Goal: Use online tool/utility

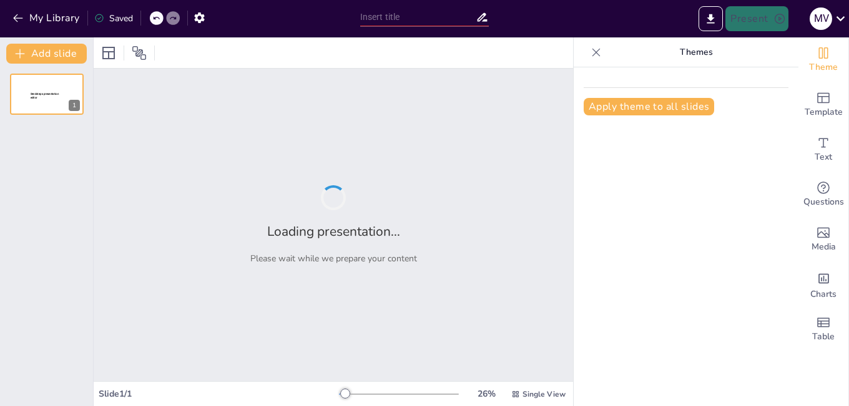
type input "Uso de la Calculadora Científica en la Resolución de Problemas Matemáticos Coti…"
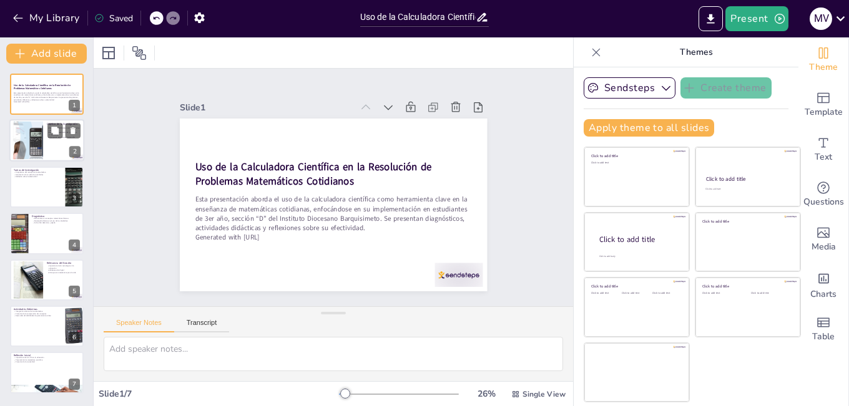
click at [22, 137] on div at bounding box center [28, 141] width 94 height 38
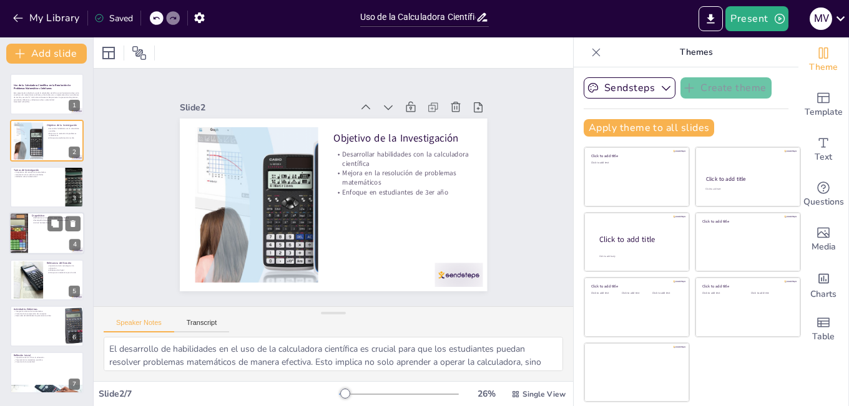
click at [35, 225] on div at bounding box center [46, 233] width 75 height 42
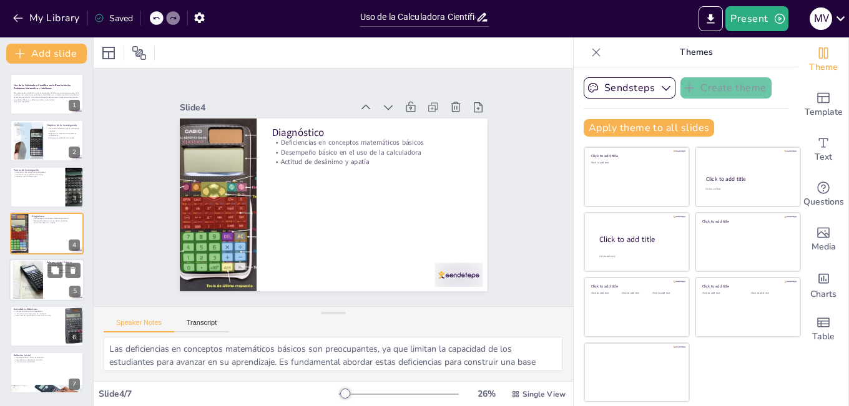
click at [32, 290] on div at bounding box center [27, 280] width 57 height 38
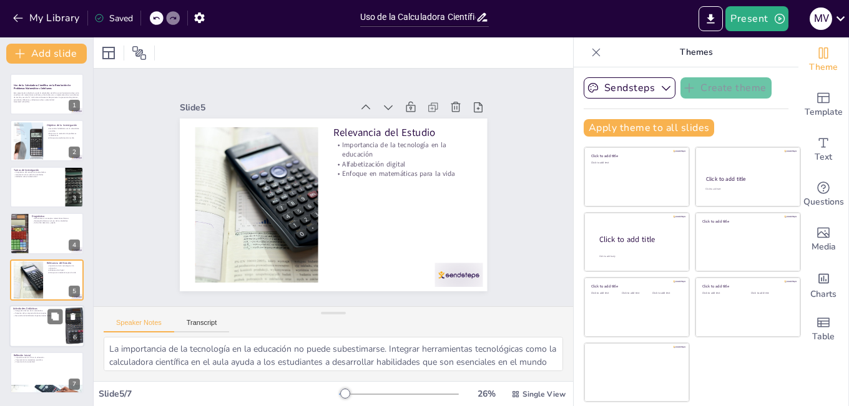
click at [33, 336] on div at bounding box center [46, 326] width 75 height 42
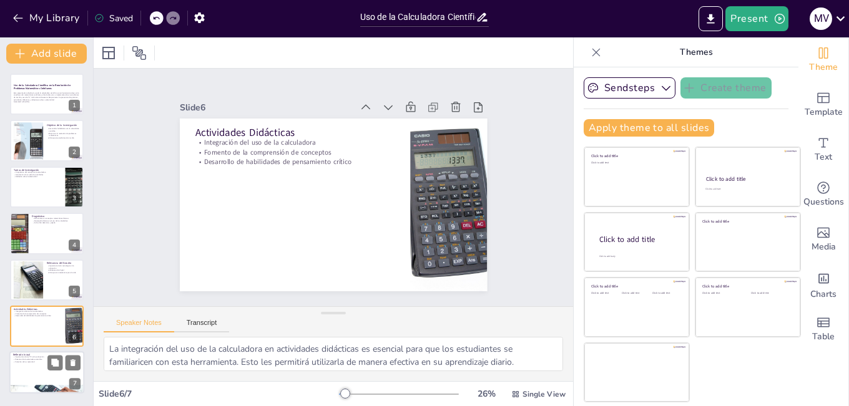
click at [31, 375] on div at bounding box center [46, 373] width 75 height 42
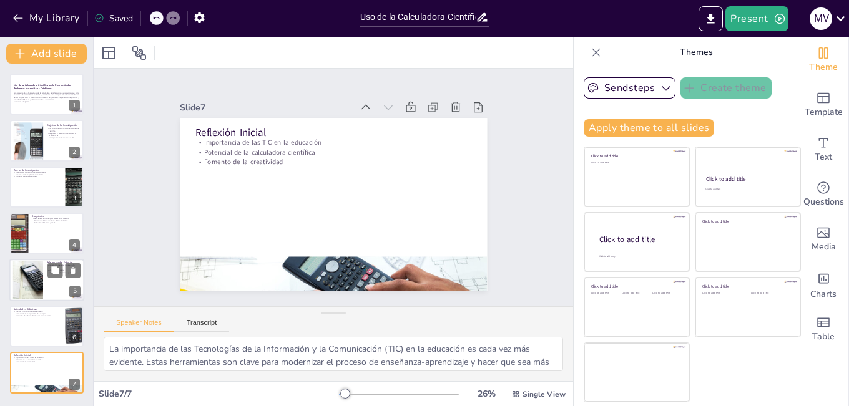
click at [40, 288] on div at bounding box center [27, 280] width 57 height 38
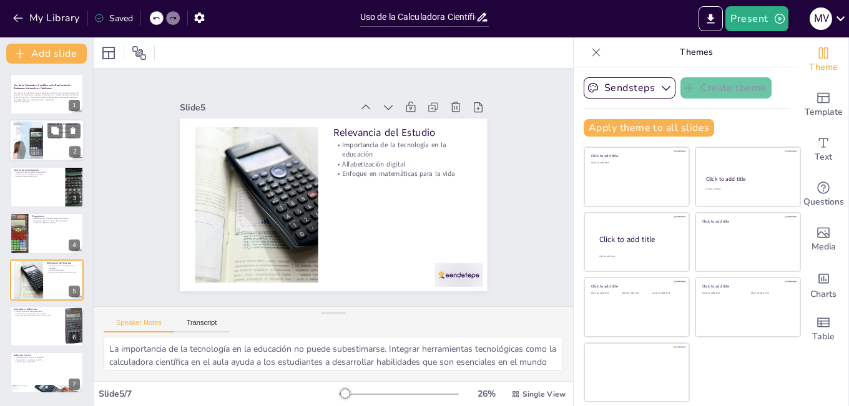
click at [29, 131] on div at bounding box center [28, 141] width 94 height 38
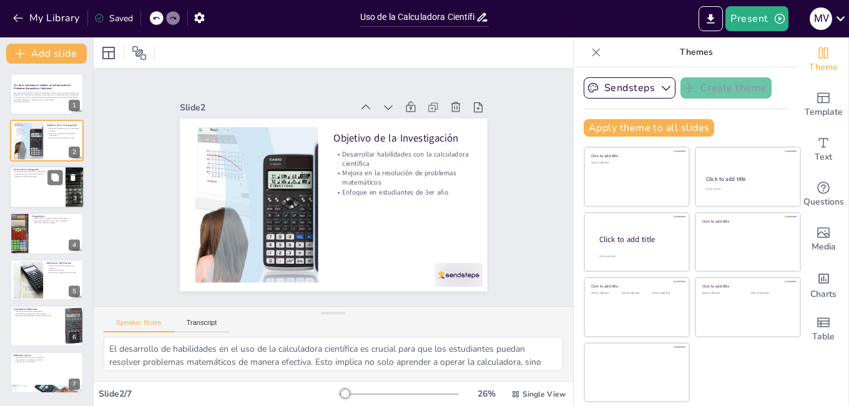
click at [21, 190] on div at bounding box center [46, 187] width 75 height 42
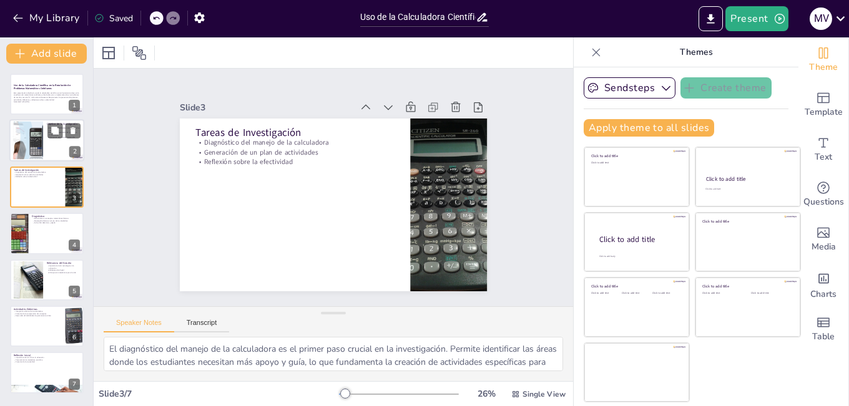
click at [19, 140] on div at bounding box center [28, 141] width 94 height 38
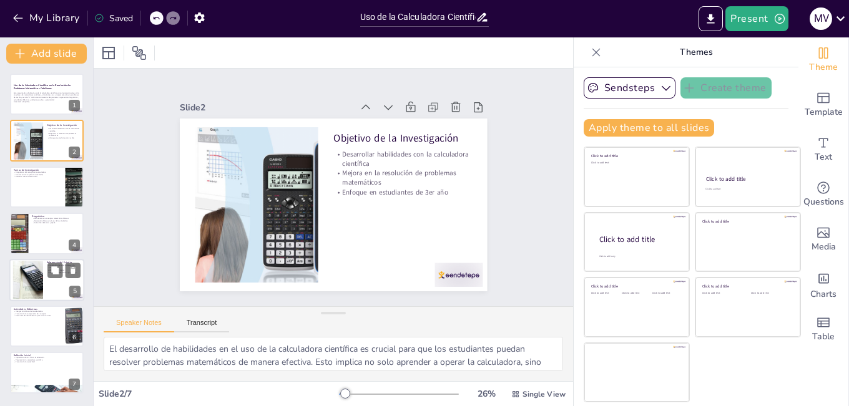
click at [32, 285] on div at bounding box center [27, 280] width 57 height 38
type textarea "La importancia de la tecnología en la educación no puede subestimarse. Integrar…"
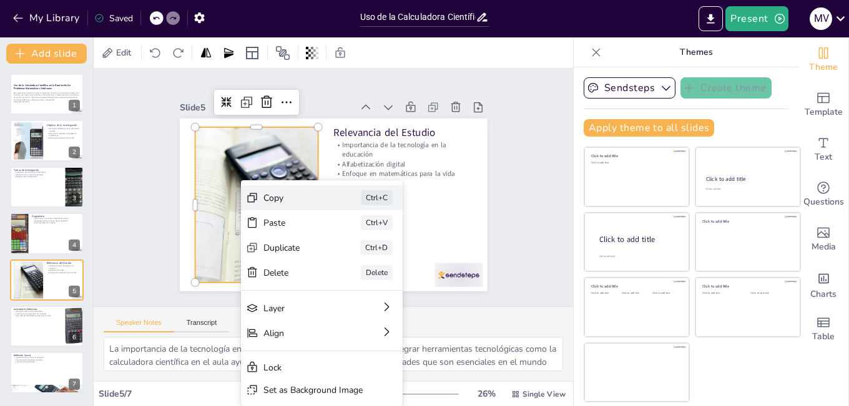
click at [274, 111] on div "Copy" at bounding box center [305, 96] width 63 height 31
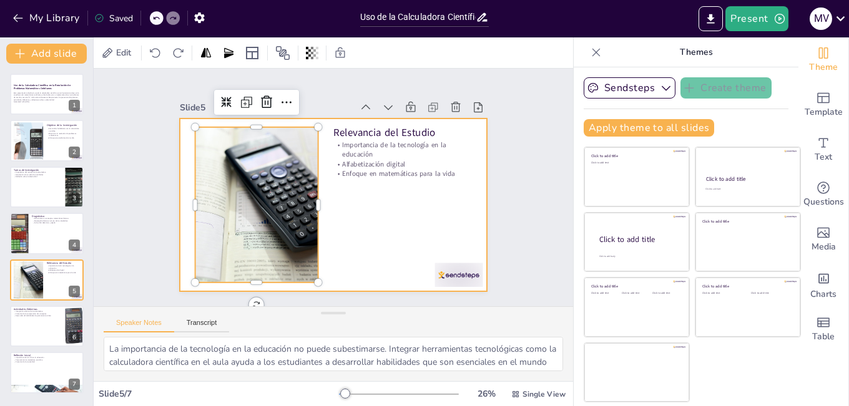
click at [383, 225] on div at bounding box center [339, 204] width 346 height 260
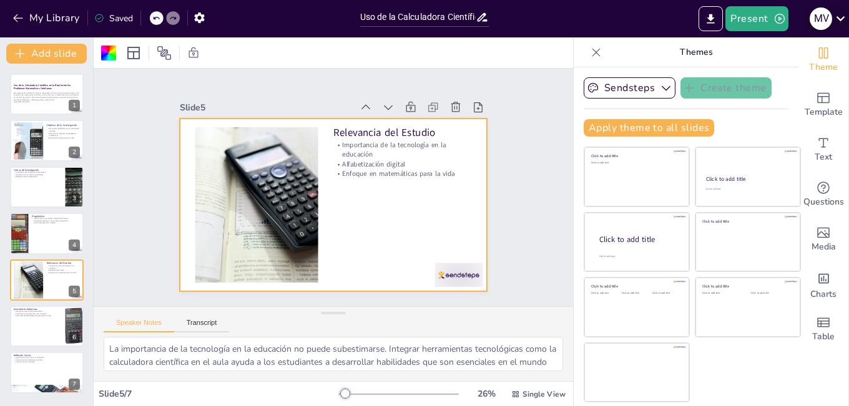
click at [827, 20] on div "M V" at bounding box center [821, 18] width 22 height 22
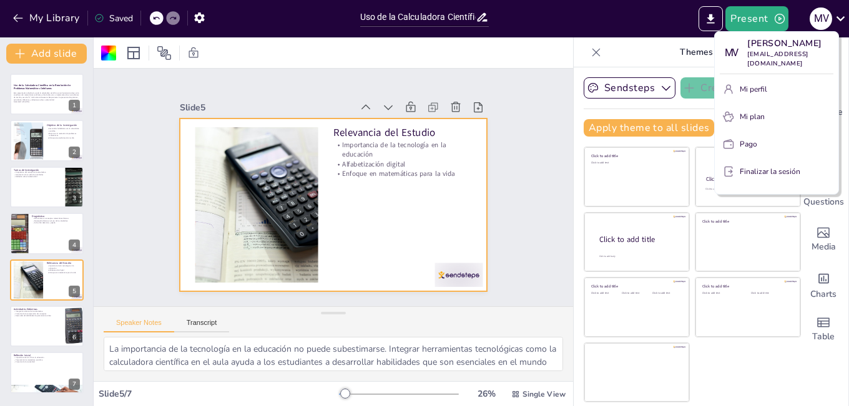
click at [742, 166] on p "Finalizar la sesión" at bounding box center [770, 171] width 61 height 11
